Goal: Check status: Check status

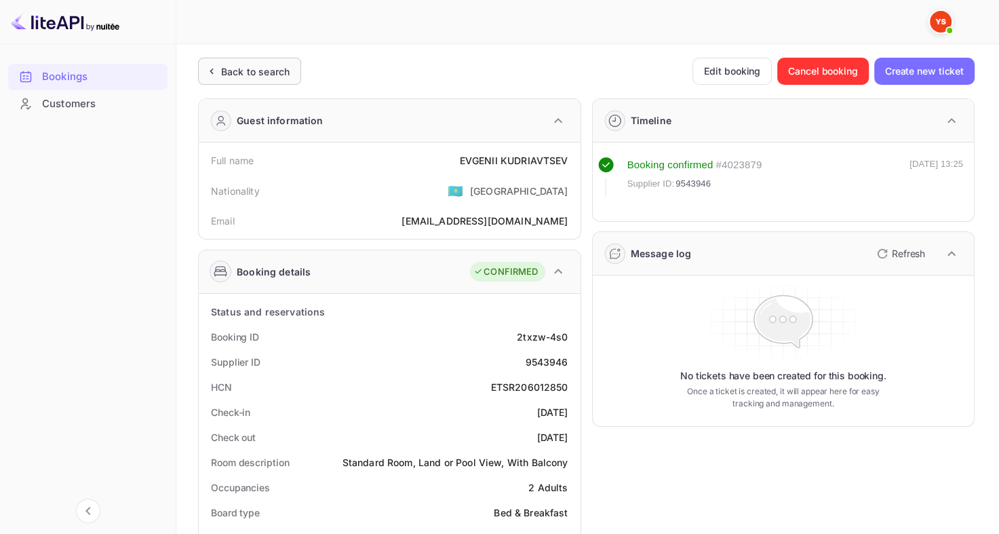
drag, startPoint x: 0, startPoint y: 0, endPoint x: 240, endPoint y: 58, distance: 247.0
click at [236, 72] on div "Back to search" at bounding box center [255, 71] width 68 height 14
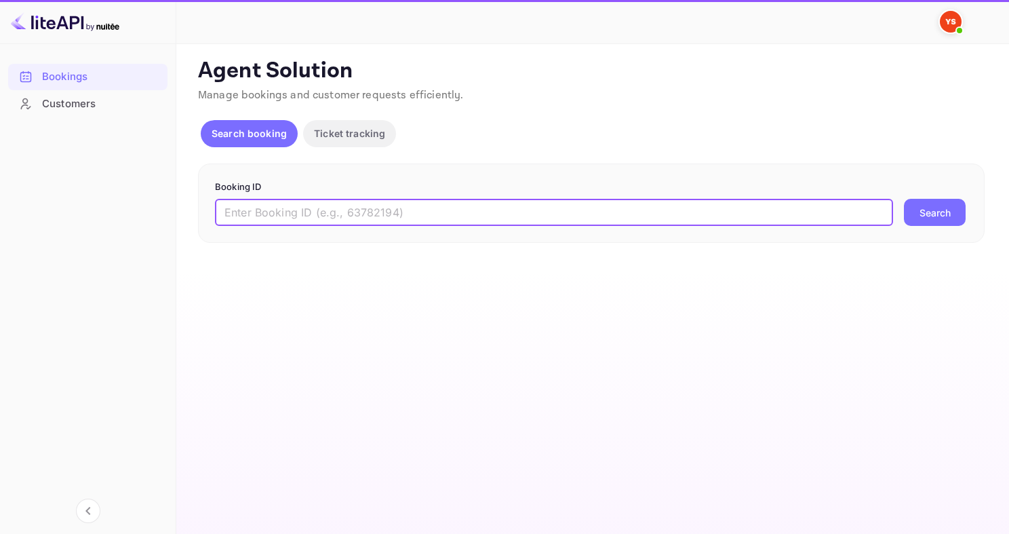
click at [413, 203] on input "text" at bounding box center [554, 212] width 678 height 27
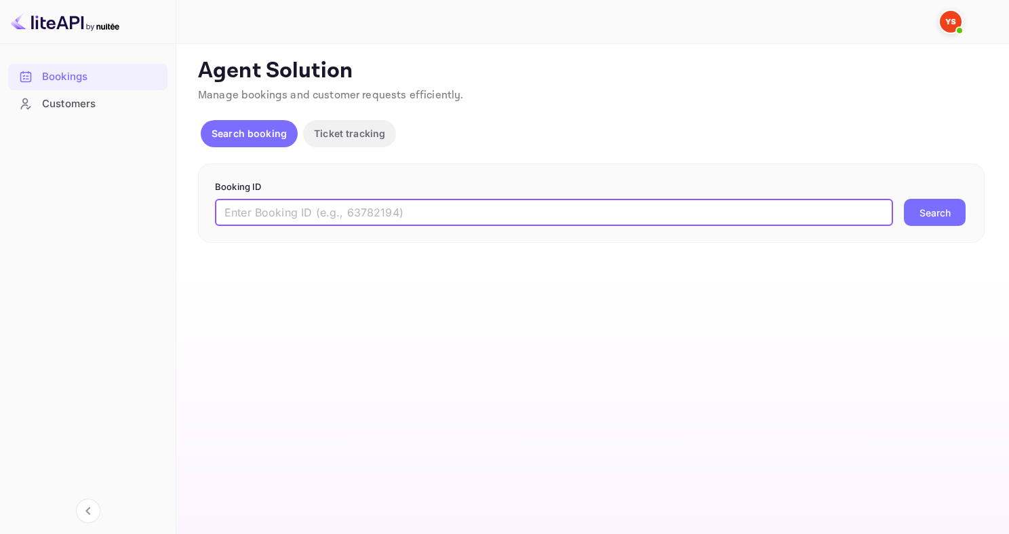
paste input "8841956"
type input "8841956"
click at [904, 199] on button "Search" at bounding box center [935, 212] width 62 height 27
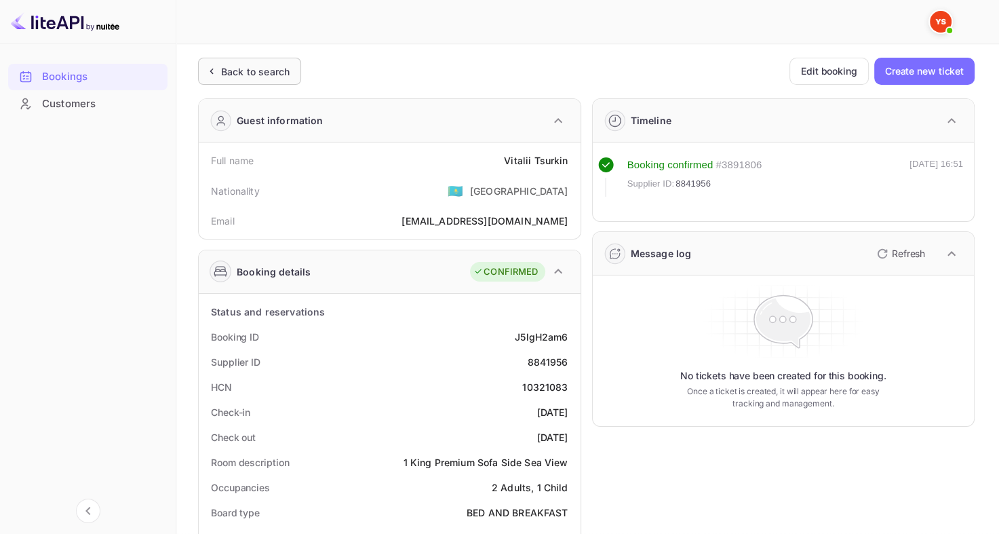
click at [233, 71] on div "Back to search" at bounding box center [255, 71] width 68 height 14
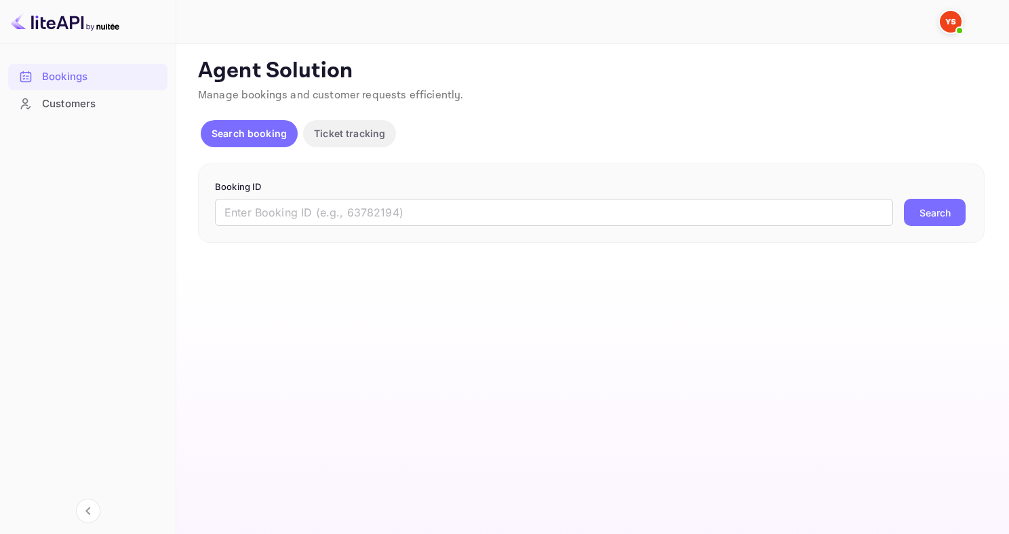
click at [300, 196] on form "Booking ID ​ Search" at bounding box center [591, 203] width 752 height 46
click at [281, 206] on input "text" at bounding box center [554, 212] width 678 height 27
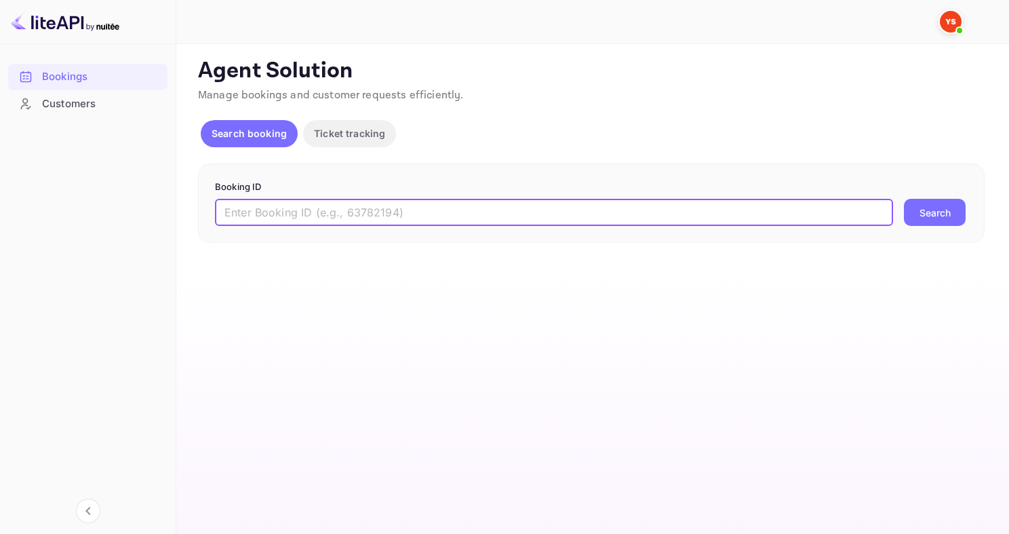
paste input "9365033"
type input "9365033"
click at [904, 199] on button "Search" at bounding box center [935, 212] width 62 height 27
